Goal: Navigation & Orientation: Find specific page/section

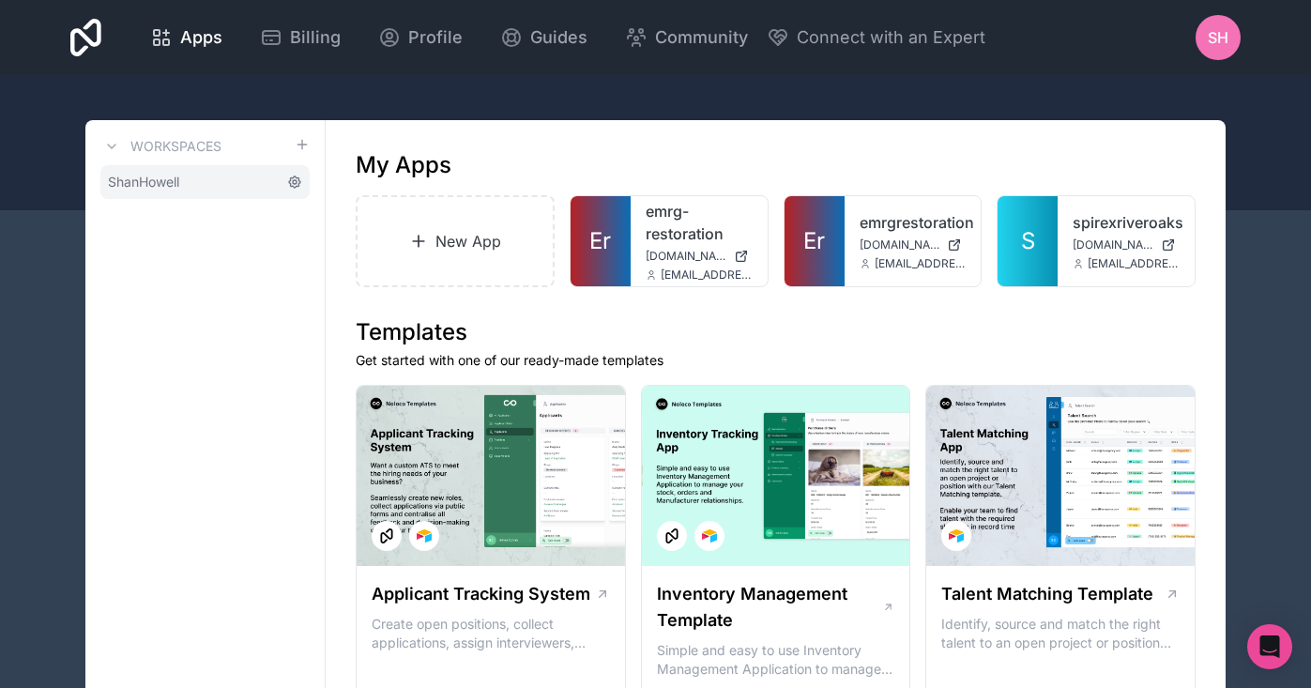
click at [300, 183] on icon at bounding box center [294, 181] width 11 height 11
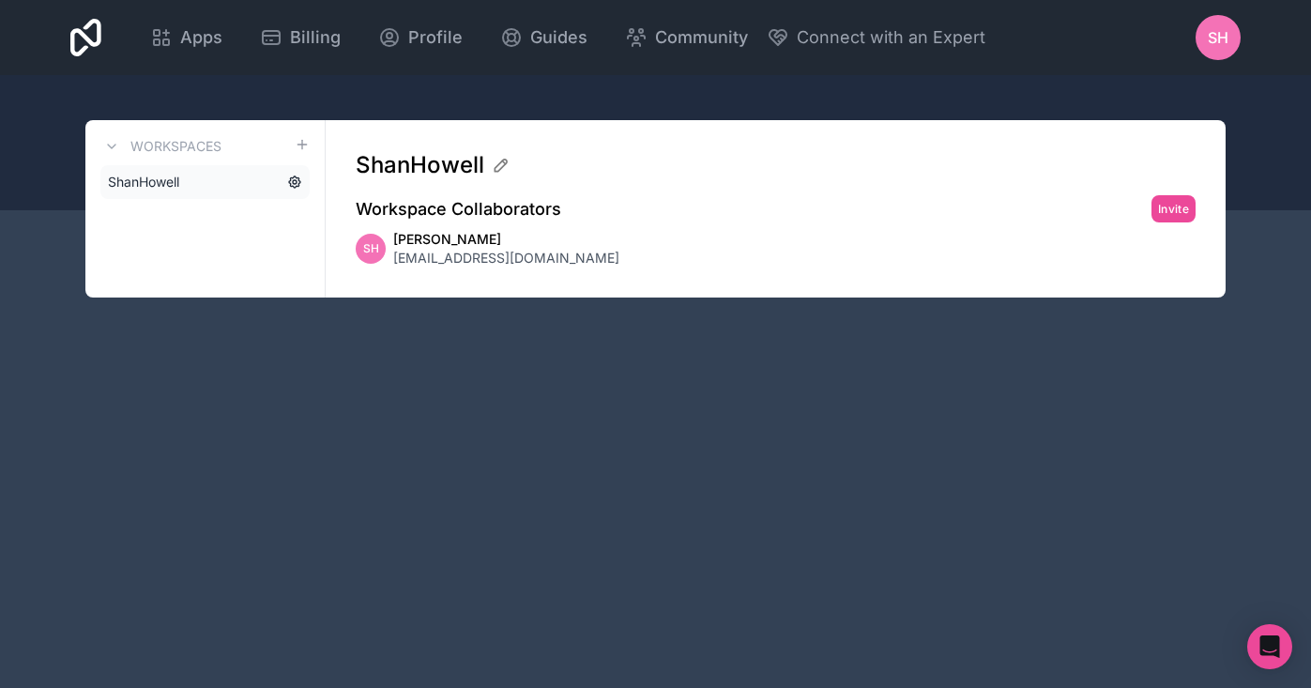
click at [297, 180] on icon at bounding box center [294, 182] width 15 height 15
click at [294, 177] on icon at bounding box center [294, 181] width 11 height 11
click at [132, 183] on span "ShanHowell" at bounding box center [143, 182] width 71 height 19
click at [222, 36] on div "Apps" at bounding box center [186, 37] width 72 height 26
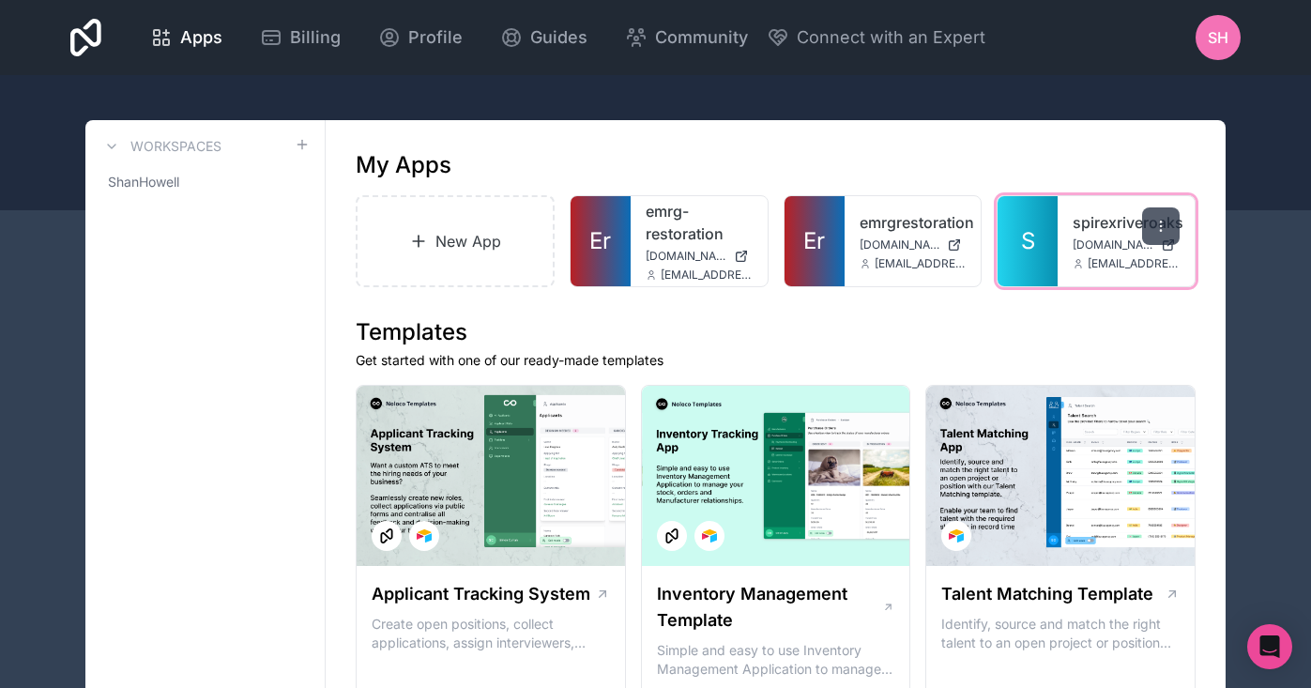
click at [1166, 223] on icon at bounding box center [1160, 226] width 15 height 15
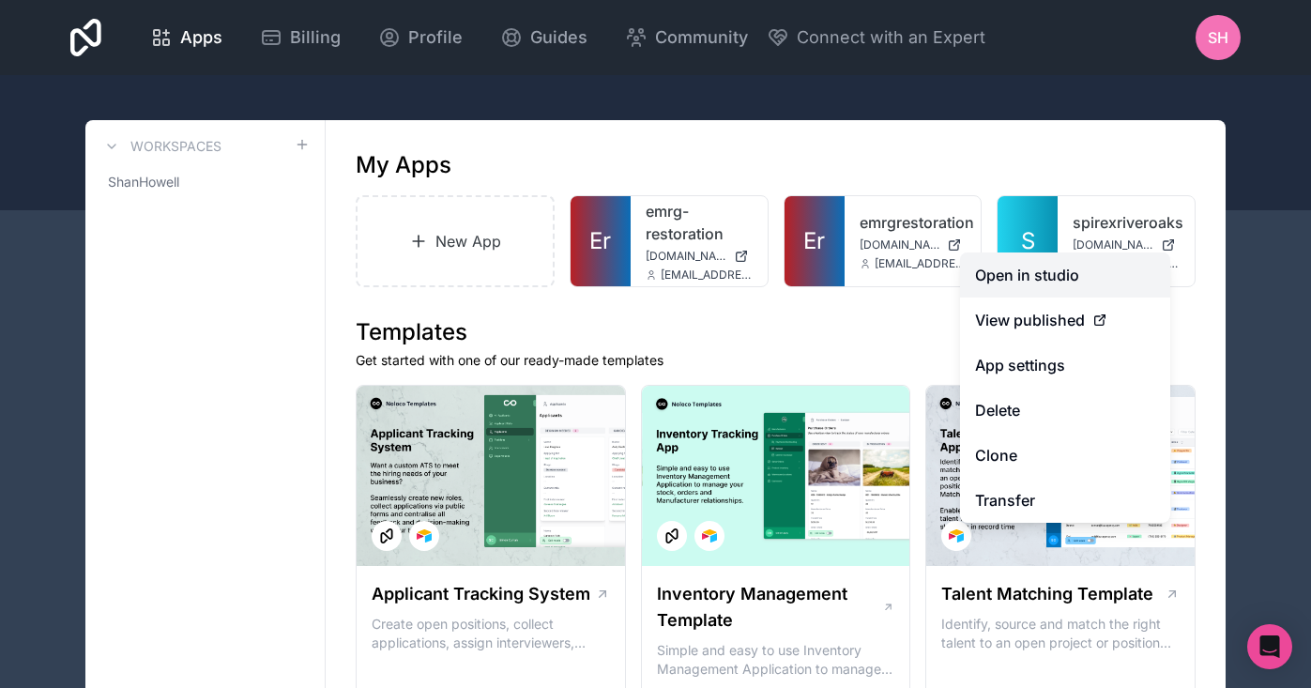
click at [1044, 280] on link "Open in studio" at bounding box center [1065, 274] width 210 height 45
